Goal: Task Accomplishment & Management: Use online tool/utility

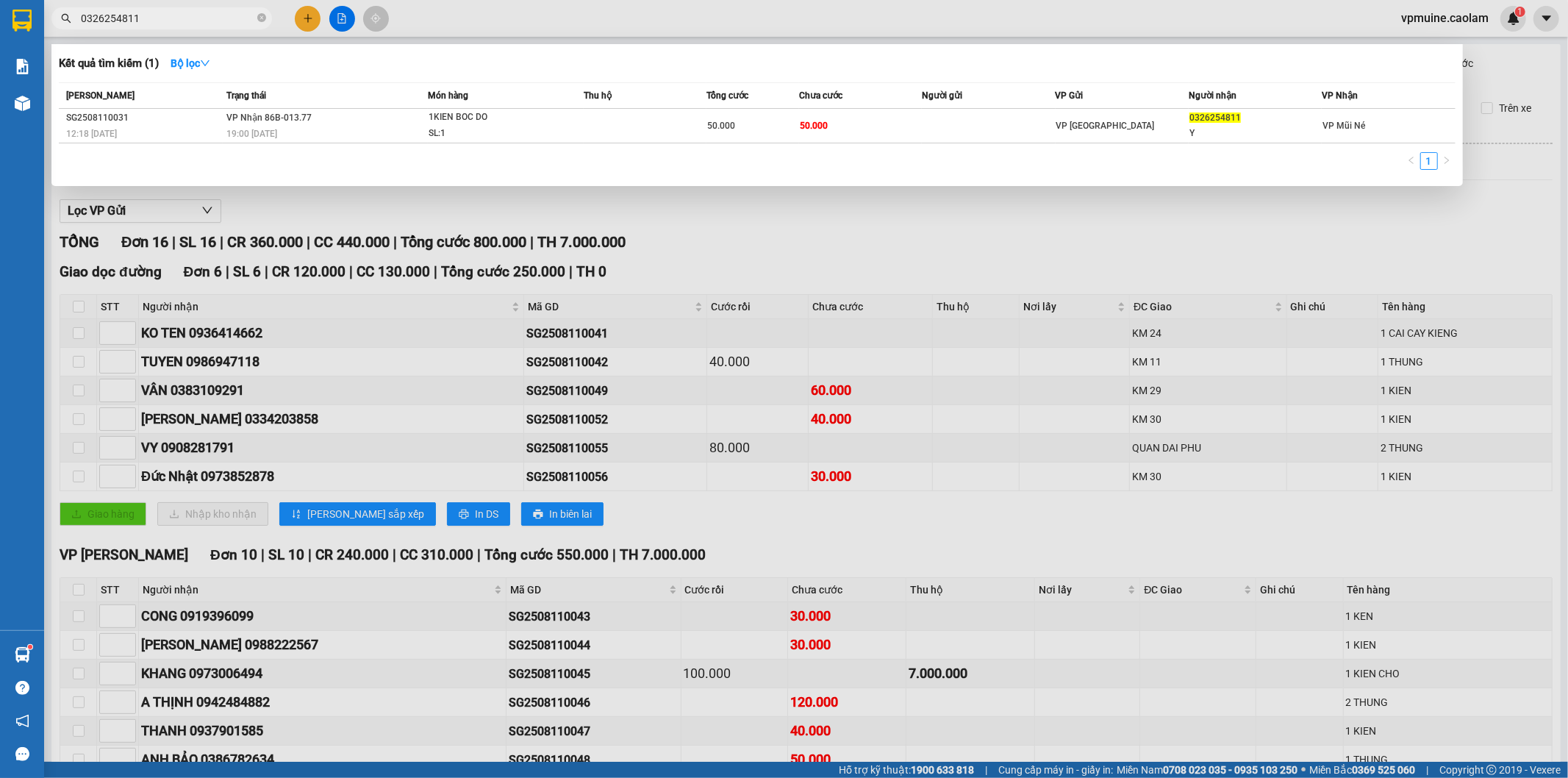
scroll to position [82, 0]
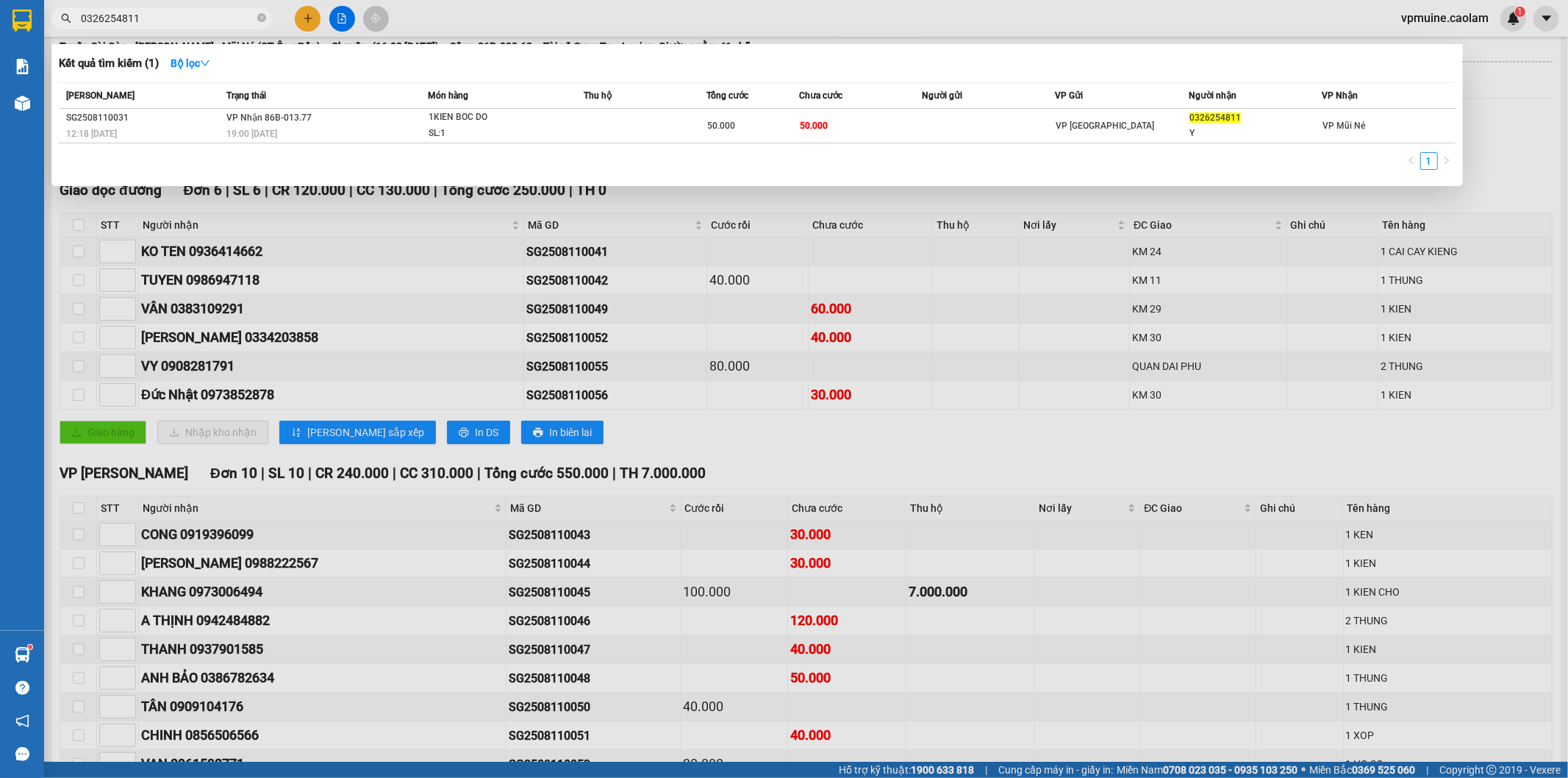
click at [785, 293] on div at bounding box center [784, 389] width 1568 height 778
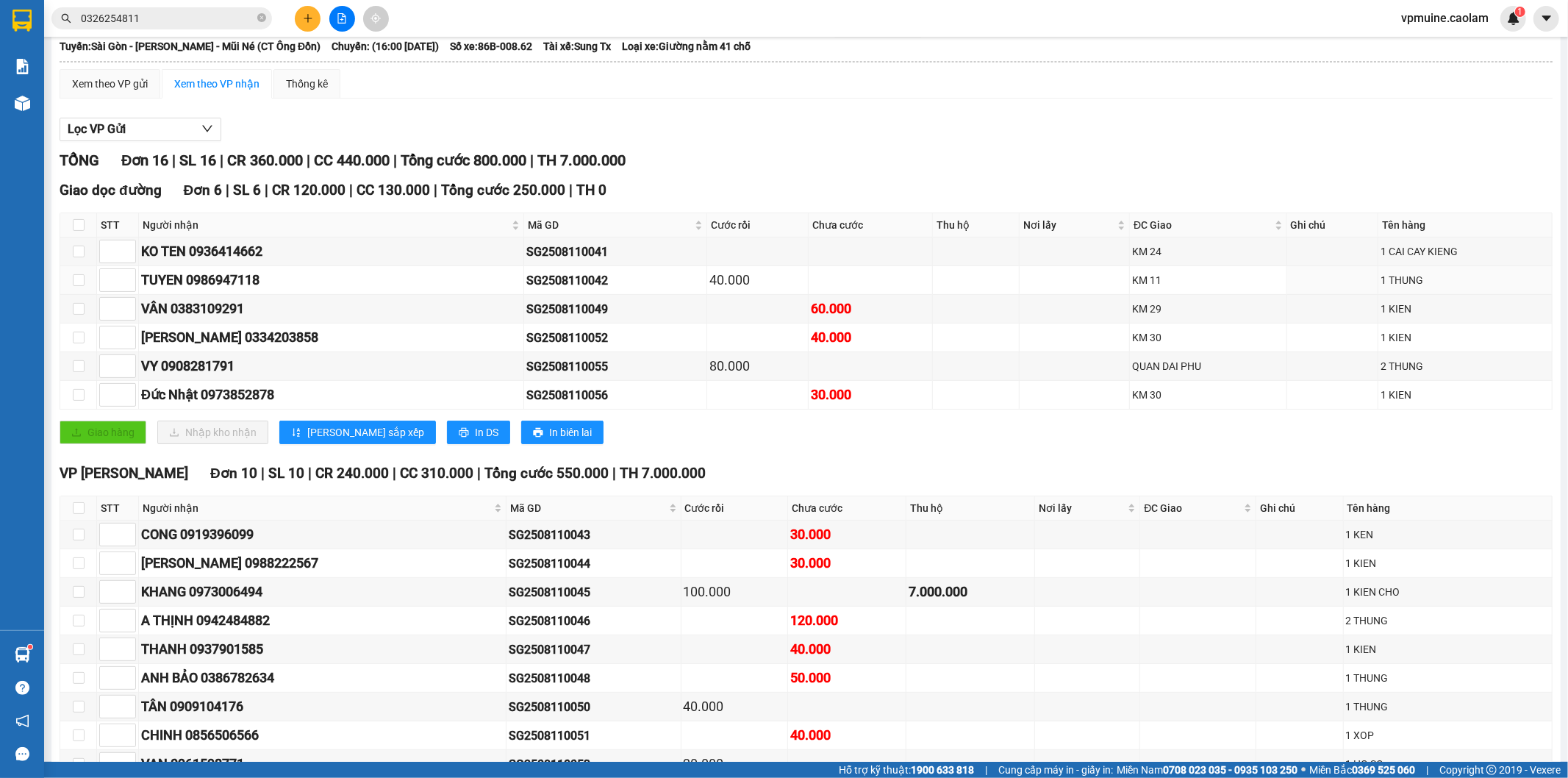
scroll to position [207, 0]
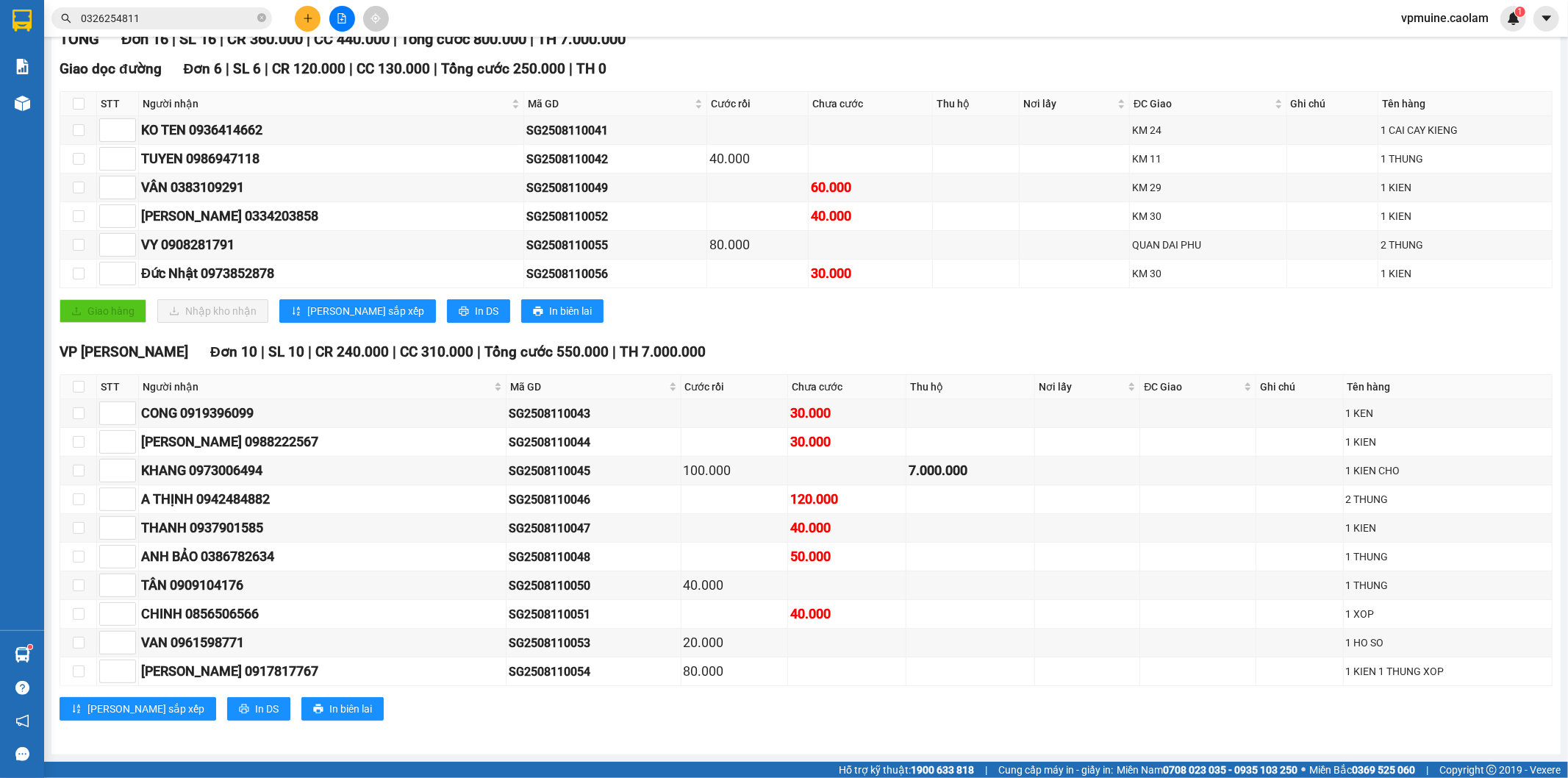
click at [208, 13] on input "0326254811" at bounding box center [167, 18] width 174 height 16
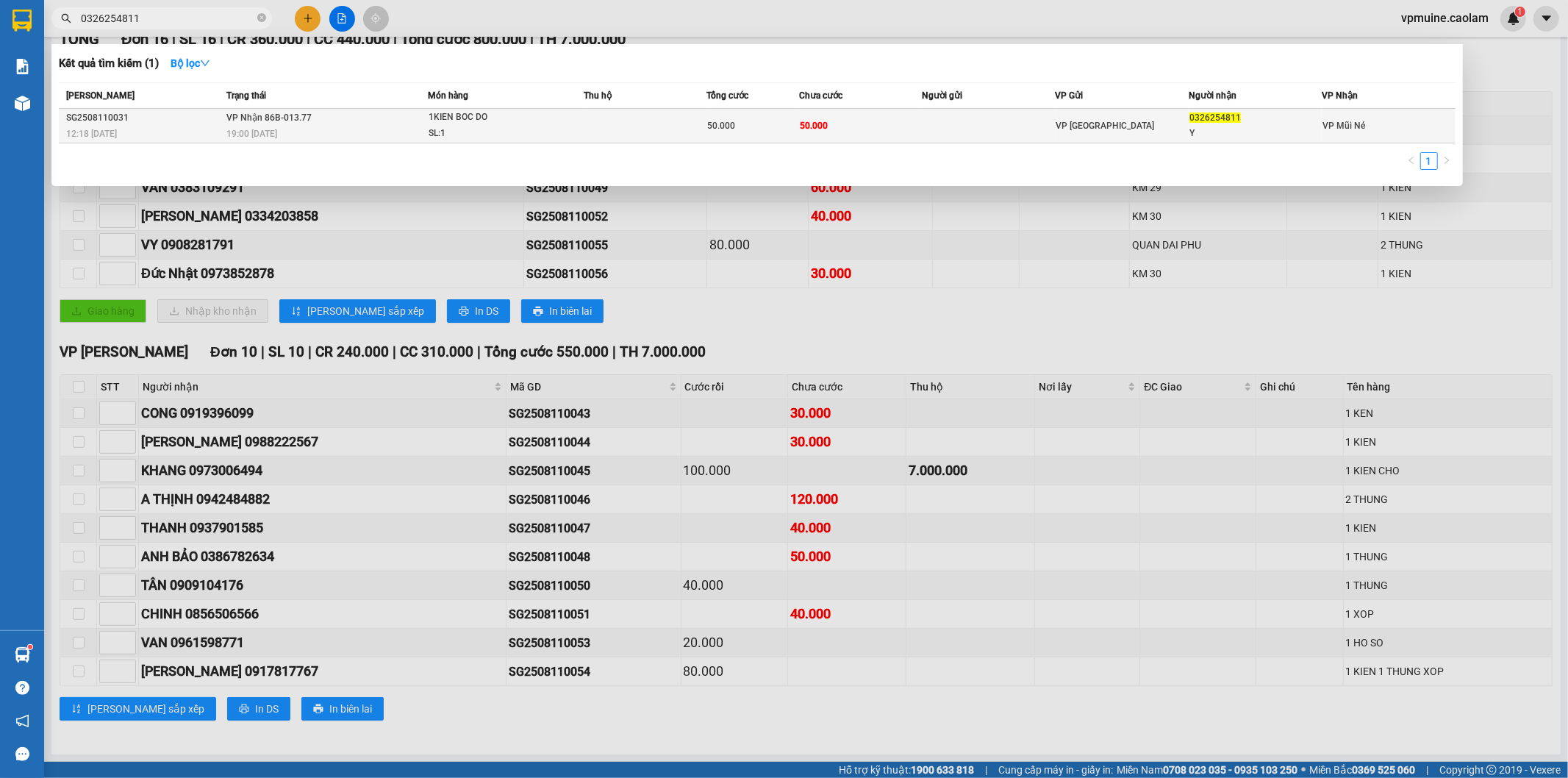
click at [391, 118] on td "VP Nhận 86B-013.77 19:00 [DATE]" at bounding box center [325, 126] width 205 height 35
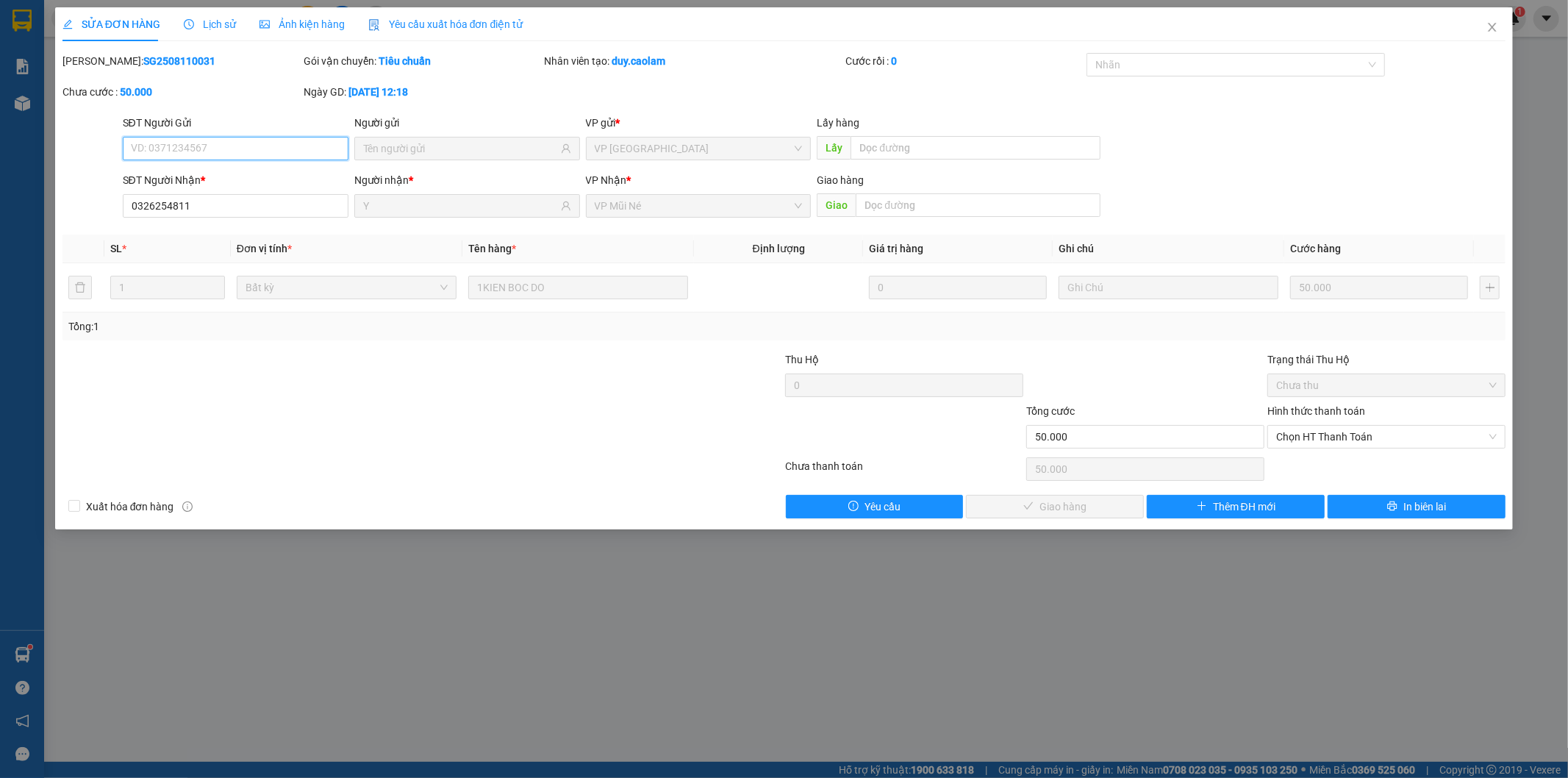
type input "0326254811"
type input "Y"
type input "50.000"
click at [1399, 443] on span "Chọn HT Thanh Toán" at bounding box center [1386, 437] width 220 height 22
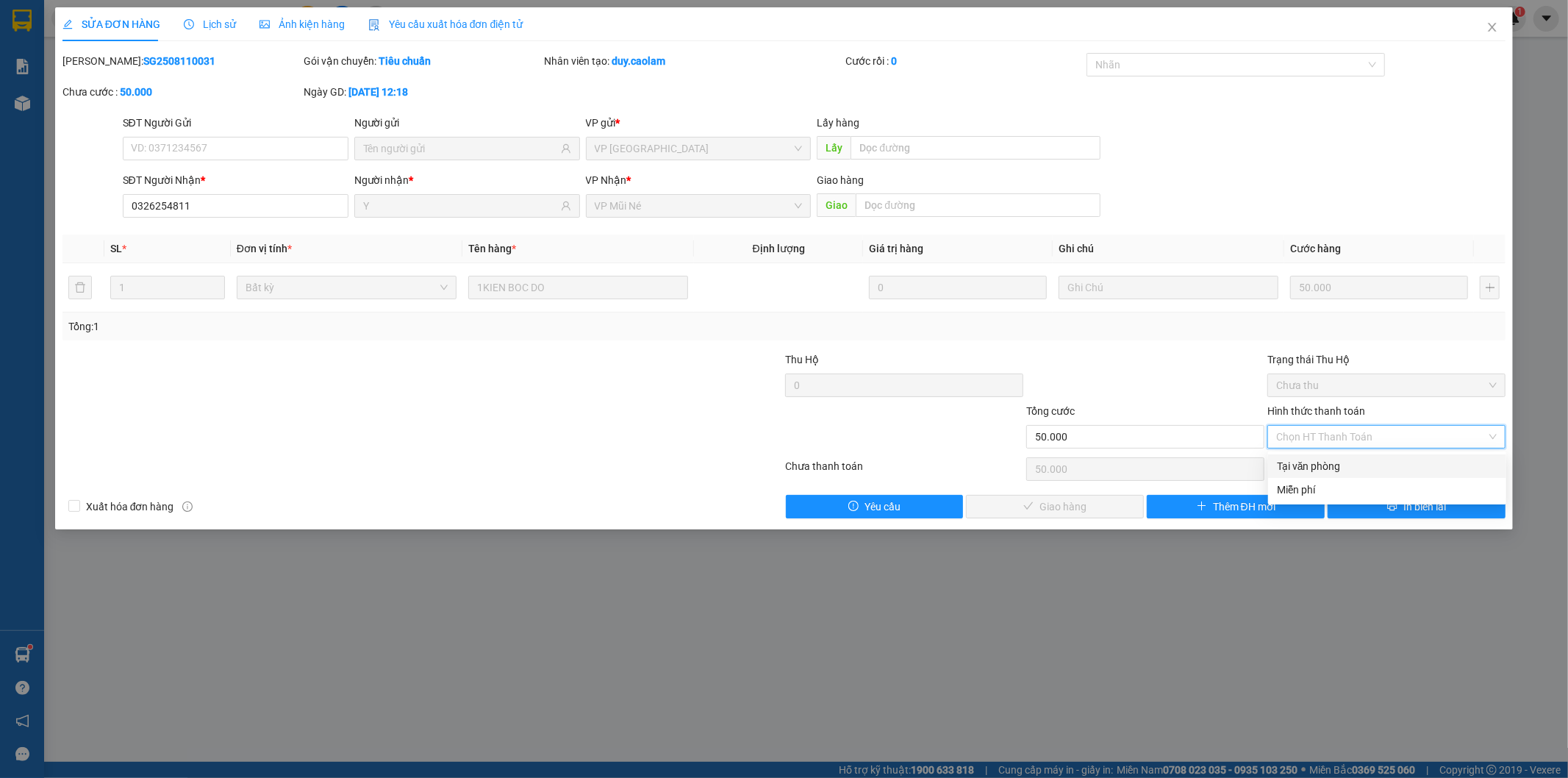
click at [1336, 465] on div "Tại văn phòng" at bounding box center [1387, 466] width 220 height 16
type input "0"
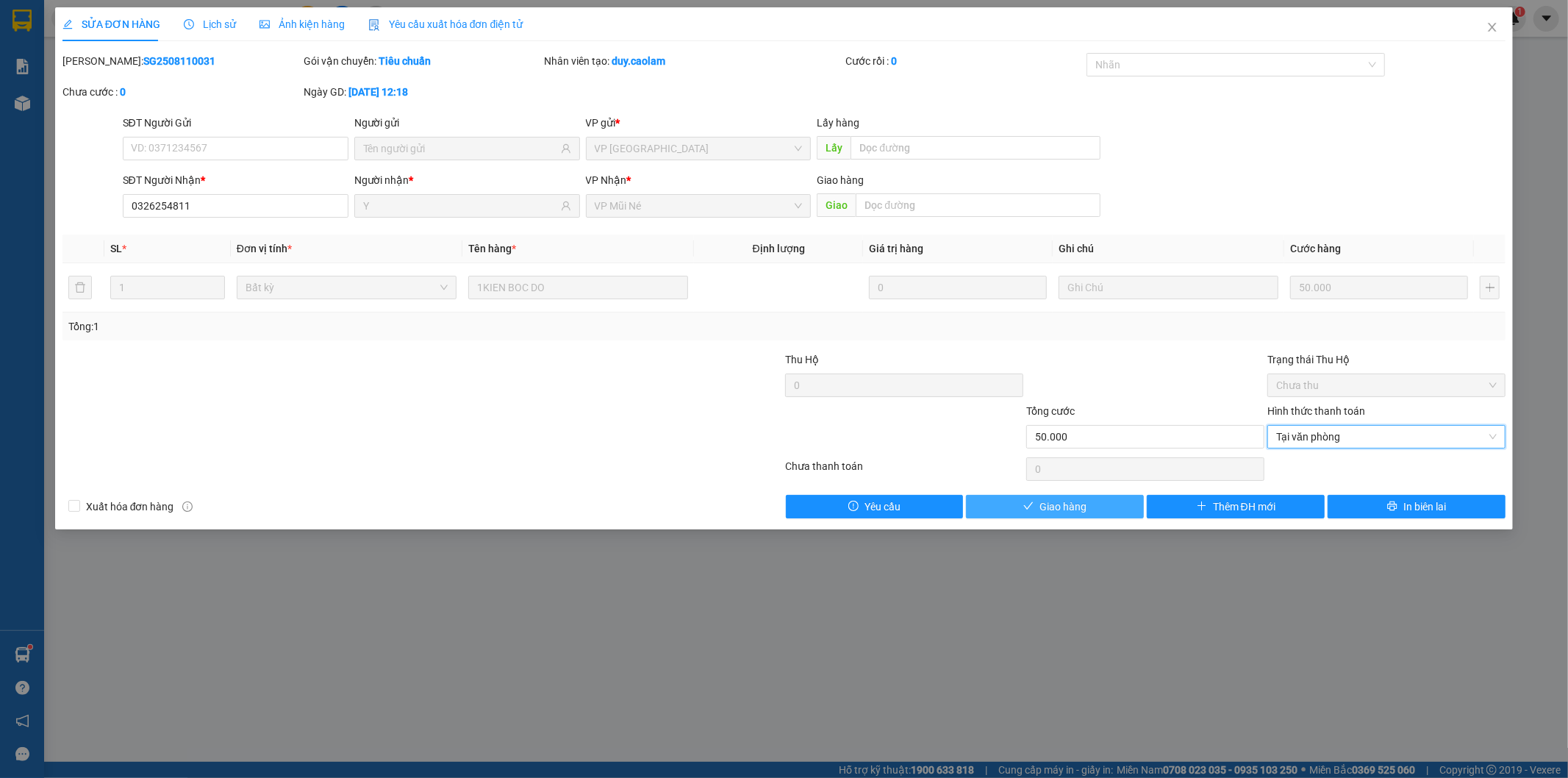
click at [1089, 506] on button "Giao hàng" at bounding box center [1055, 507] width 178 height 24
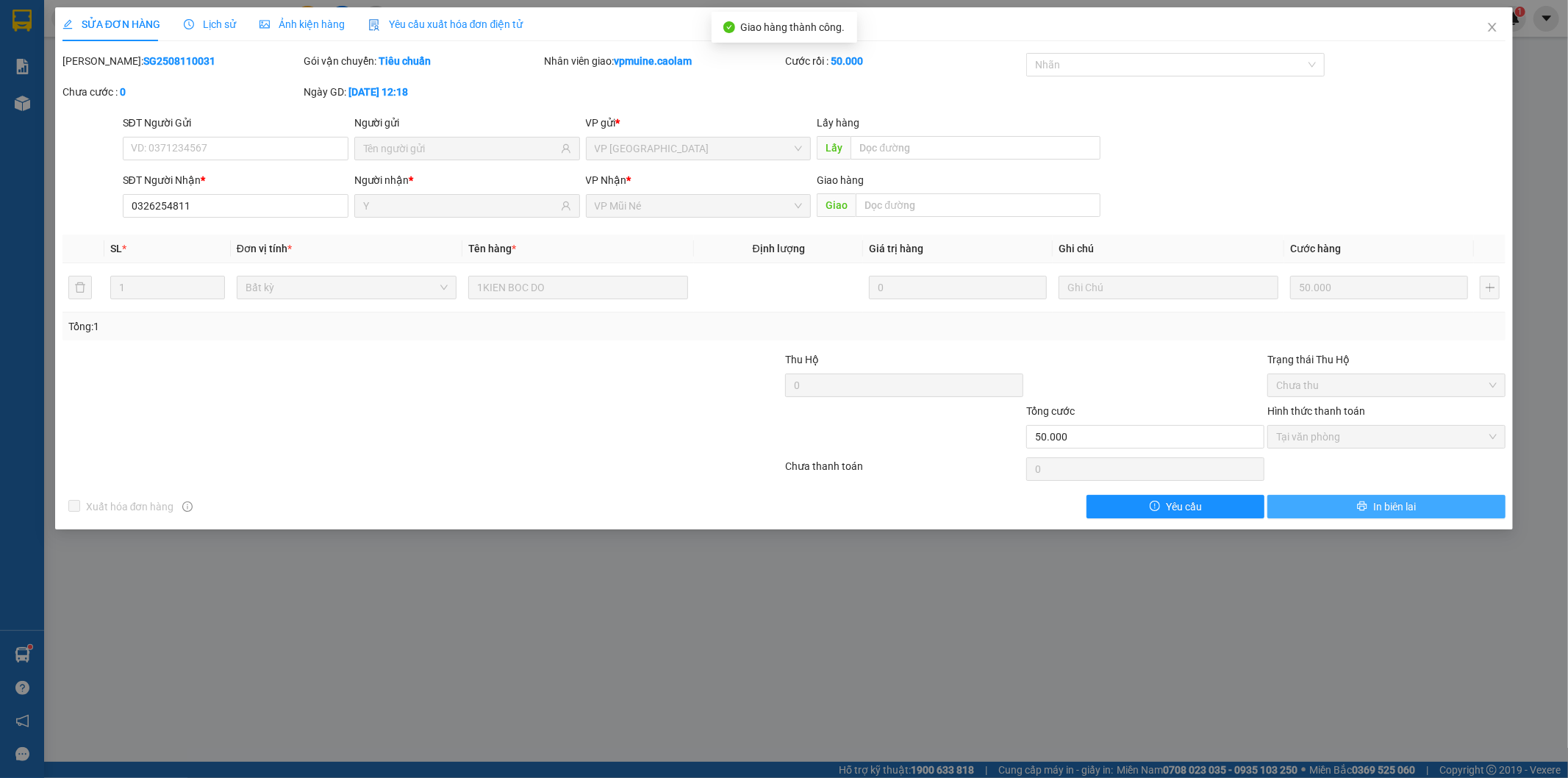
click at [1392, 508] on span "In biên lai" at bounding box center [1394, 507] width 43 height 16
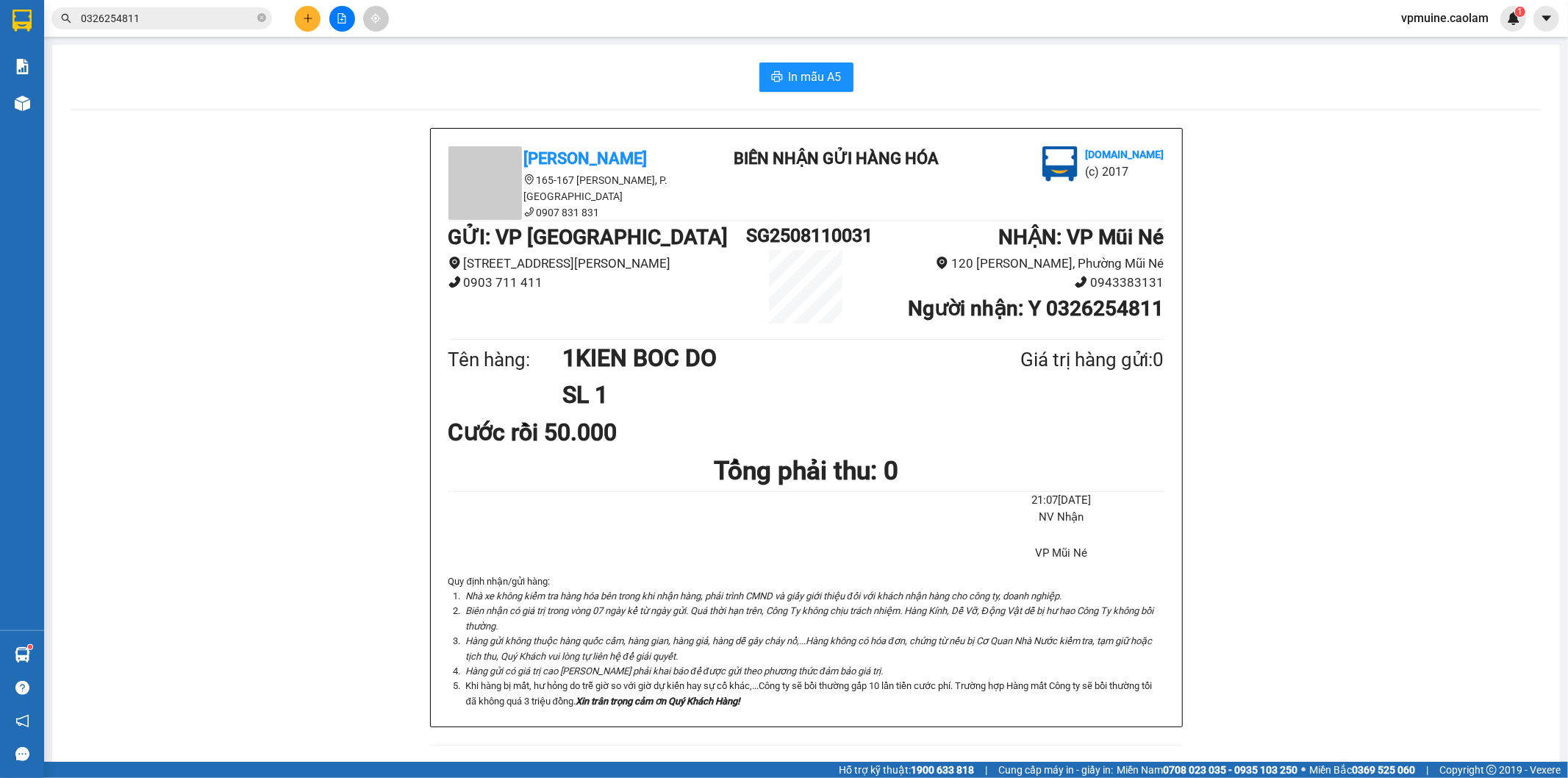
click at [1288, 366] on div "[PERSON_NAME] 165-167 [PERSON_NAME], P. [GEOGRAPHIC_DATA] 0907 831 831 BIÊN NHẬ…" at bounding box center [806, 701] width 1473 height 1146
click at [1228, 622] on div "[PERSON_NAME] 165-167 [PERSON_NAME], P. [GEOGRAPHIC_DATA] 0907 831 831 BIÊN NHẬ…" at bounding box center [806, 701] width 1473 height 1146
click at [887, 591] on icon "Nhà xe không kiểm tra hàng hóa bên trong khi nhận hàng, phải trình CMND và giấy…" at bounding box center [763, 596] width 596 height 11
click at [1183, 452] on div "[PERSON_NAME] 165-167 [PERSON_NAME], P. [GEOGRAPHIC_DATA] 0907 831 831 BIÊN NHẬ…" at bounding box center [806, 701] width 1473 height 1146
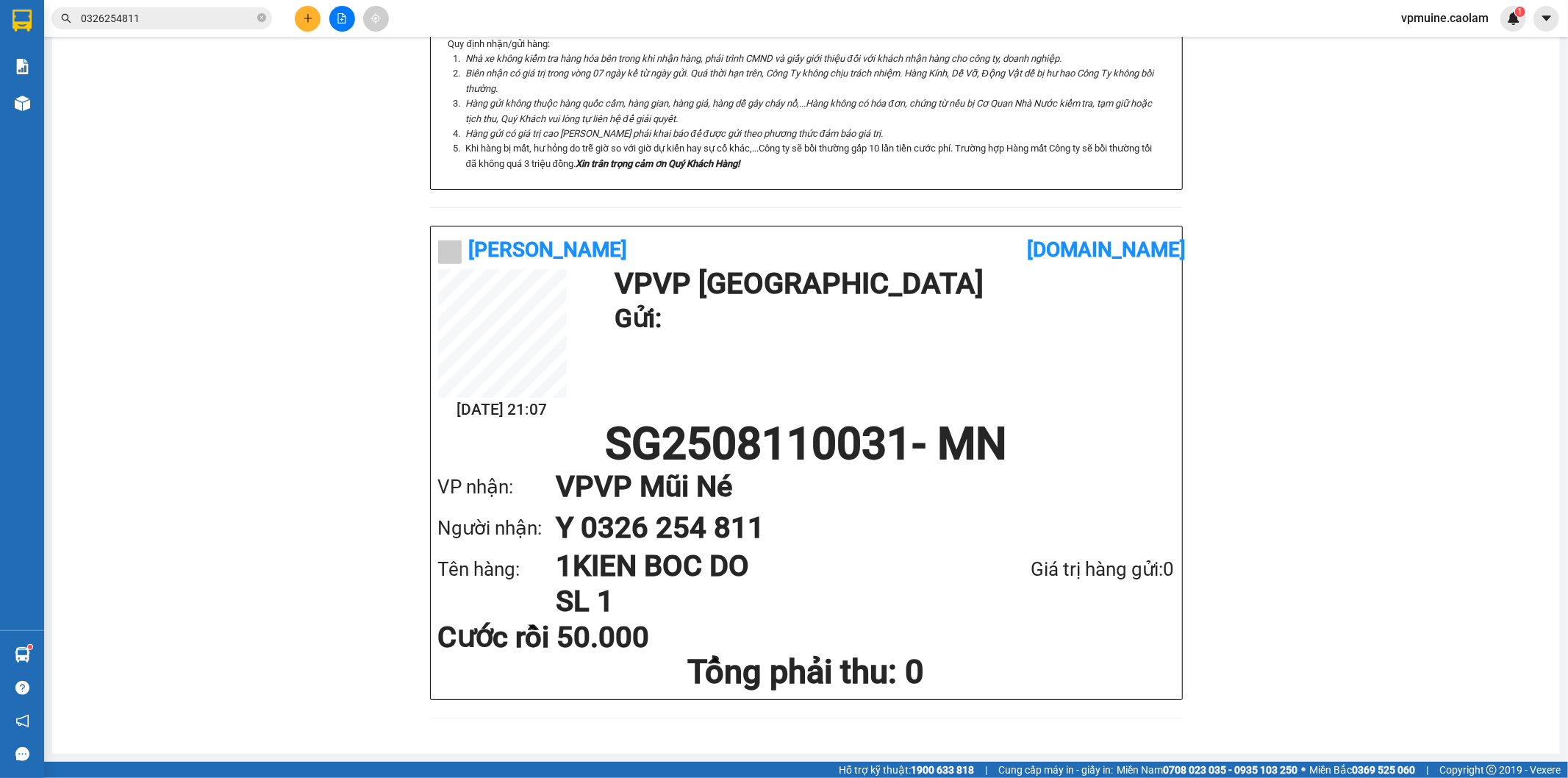
scroll to position [47, 0]
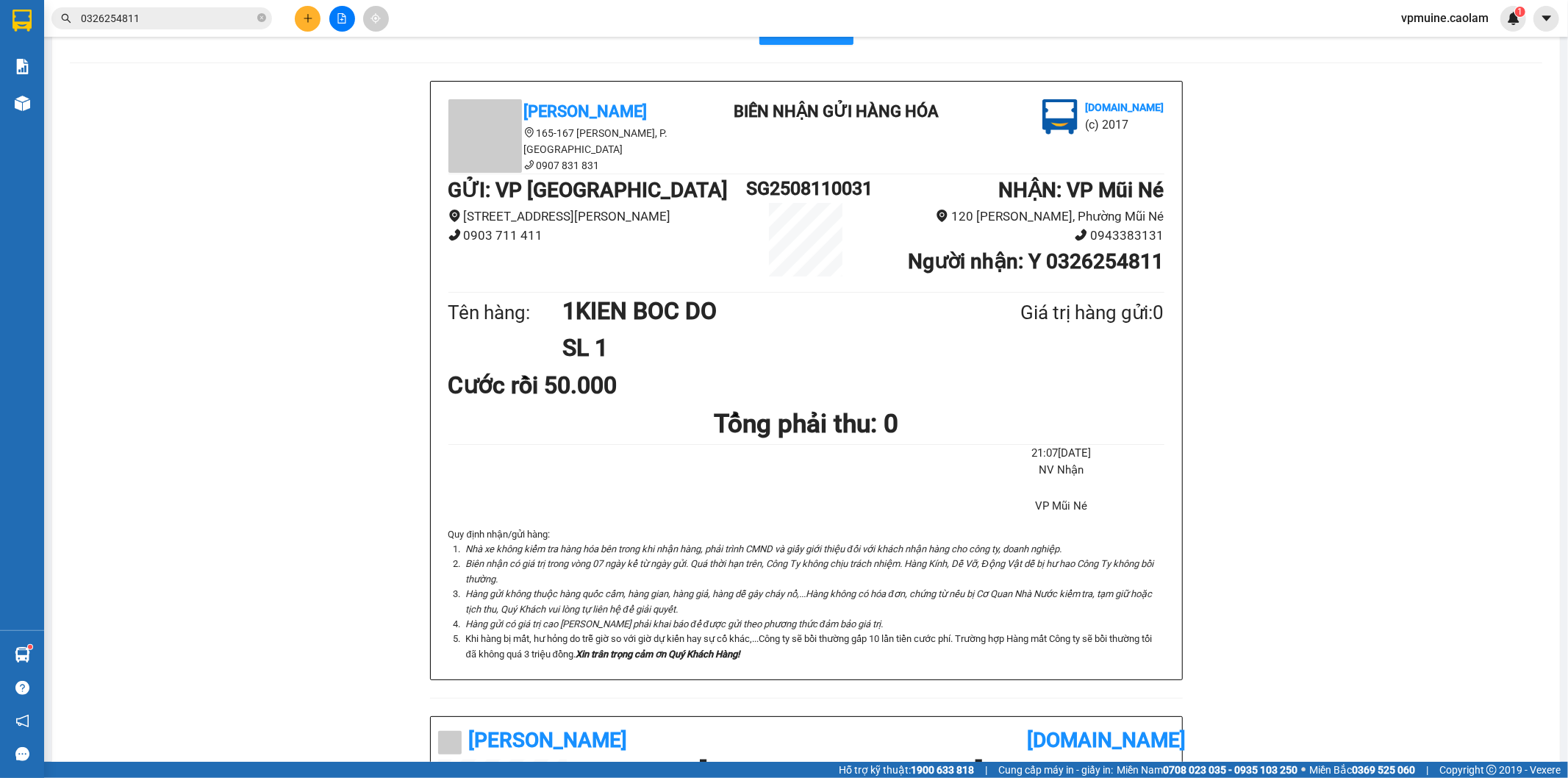
click at [1264, 320] on div "[PERSON_NAME] 165-167 [PERSON_NAME], P. [GEOGRAPHIC_DATA] 0907 831 831 BIÊN NHẬ…" at bounding box center [806, 653] width 1473 height 1146
